Goal: Find specific fact: Find specific fact

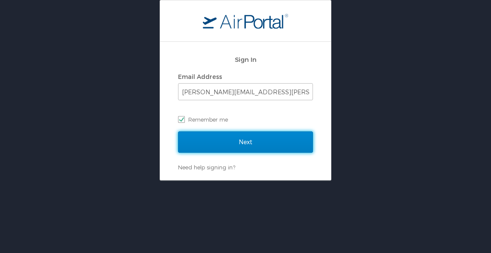
click at [283, 143] on input "Next" at bounding box center [245, 142] width 135 height 21
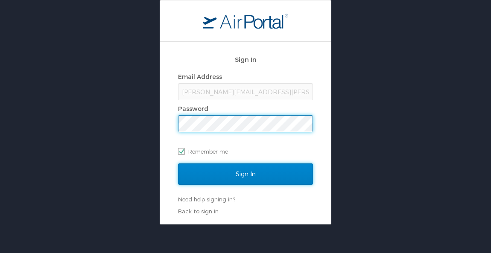
click at [256, 173] on input "Sign In" at bounding box center [245, 174] width 135 height 21
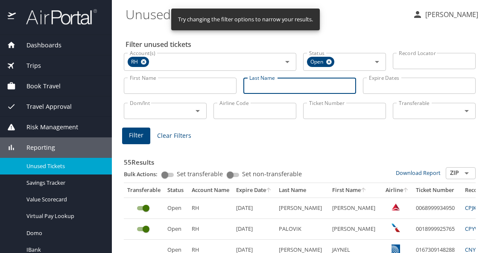
click at [294, 88] on input "Last Name" at bounding box center [299, 86] width 113 height 16
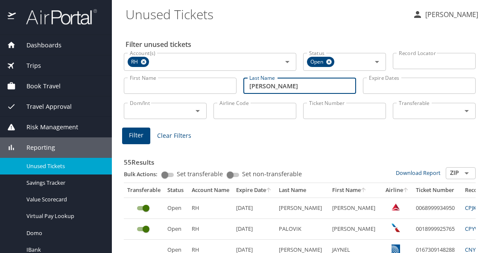
type input "[PERSON_NAME]"
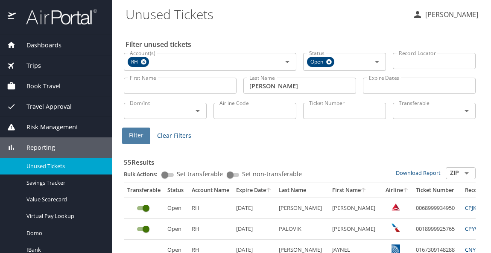
click at [140, 138] on span "Filter" at bounding box center [136, 135] width 15 height 11
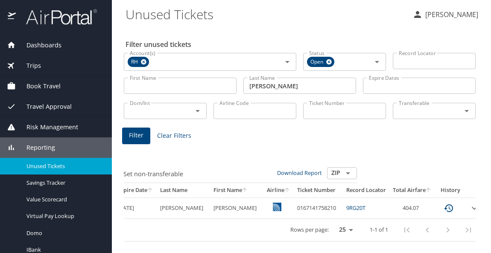
scroll to position [0, 116]
drag, startPoint x: 287, startPoint y: 208, endPoint x: 332, endPoint y: 208, distance: 44.8
click at [332, 208] on td "0167141758210" at bounding box center [320, 208] width 49 height 21
copy td "0167141758210"
click at [326, 209] on td "0167141758210" at bounding box center [320, 208] width 49 height 21
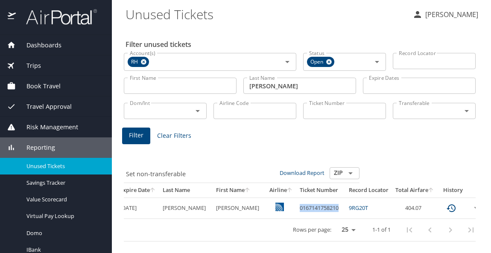
drag, startPoint x: 287, startPoint y: 206, endPoint x: 325, endPoint y: 211, distance: 38.3
click at [325, 211] on td "0167141758210" at bounding box center [320, 208] width 49 height 21
copy td "0167141758210"
